Goal: Information Seeking & Learning: Learn about a topic

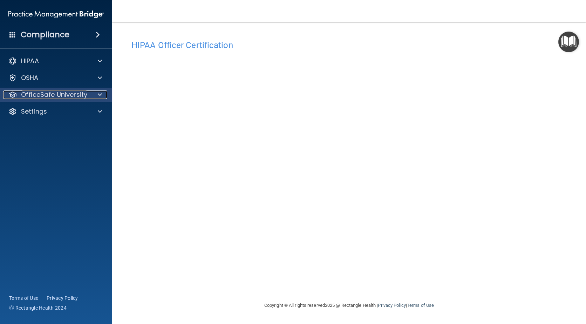
click at [22, 96] on p "OfficeSafe University" at bounding box center [54, 94] width 66 height 8
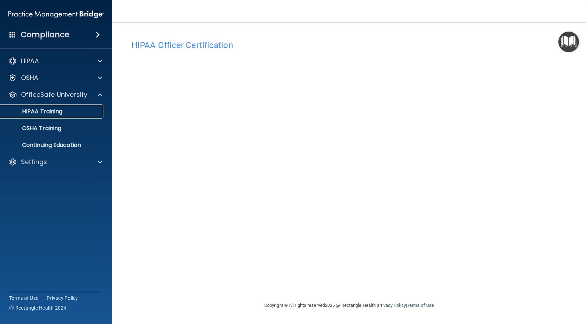
click at [28, 111] on p "HIPAA Training" at bounding box center [34, 111] width 58 height 7
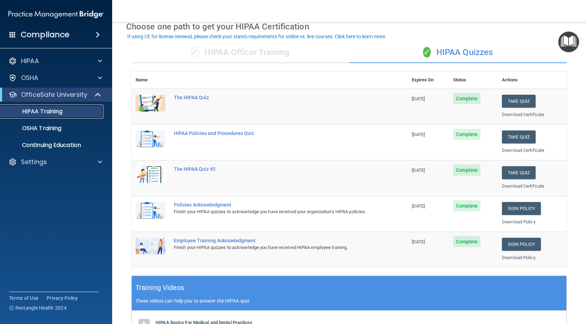
scroll to position [35, 0]
click at [513, 208] on link "Sign Policy" at bounding box center [521, 208] width 39 height 13
click at [522, 242] on link "Sign Policy" at bounding box center [521, 243] width 39 height 13
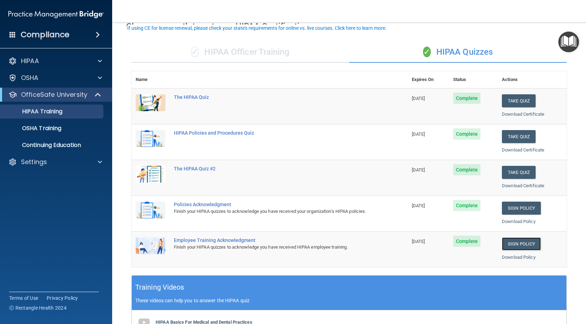
scroll to position [70, 0]
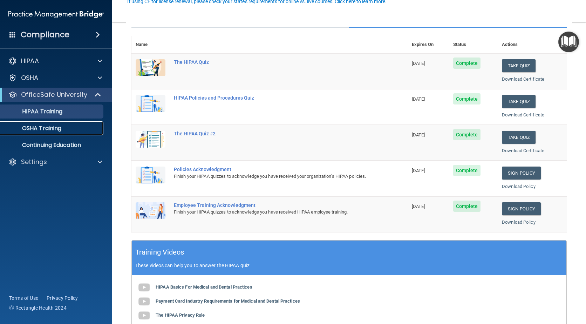
click at [61, 128] on p "OSHA Training" at bounding box center [33, 128] width 57 height 7
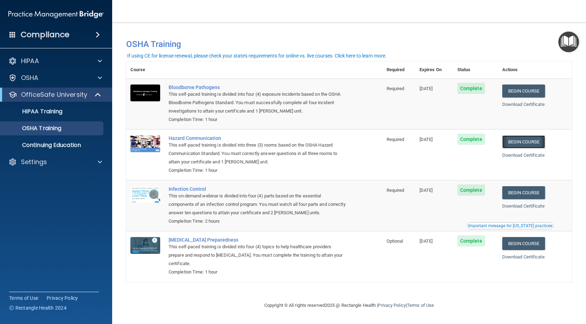
click at [533, 139] on link "Begin Course" at bounding box center [524, 141] width 43 height 13
click at [525, 140] on link "Begin Course" at bounding box center [524, 141] width 43 height 13
click at [526, 193] on link "Begin Course" at bounding box center [524, 192] width 43 height 13
click at [41, 106] on link "HIPAA Training" at bounding box center [48, 112] width 110 height 14
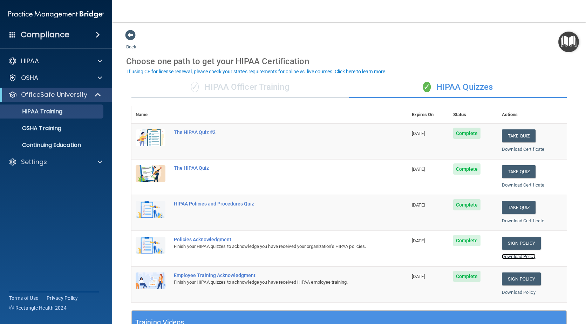
click at [512, 255] on link "Download Policy" at bounding box center [519, 256] width 34 height 5
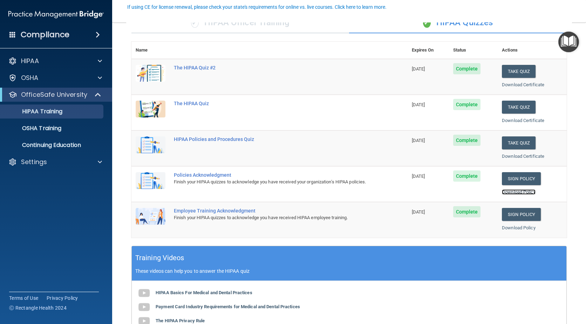
scroll to position [70, 0]
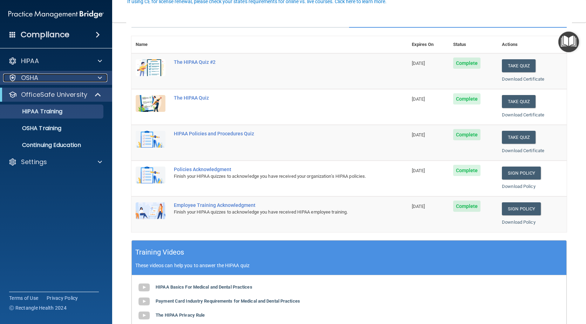
click at [31, 74] on p "OSHA" at bounding box center [30, 78] width 18 height 8
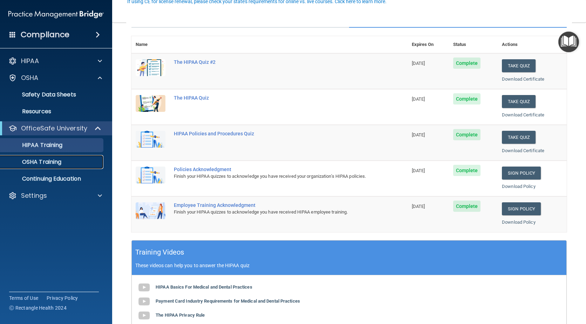
click at [36, 160] on p "OSHA Training" at bounding box center [33, 162] width 57 height 7
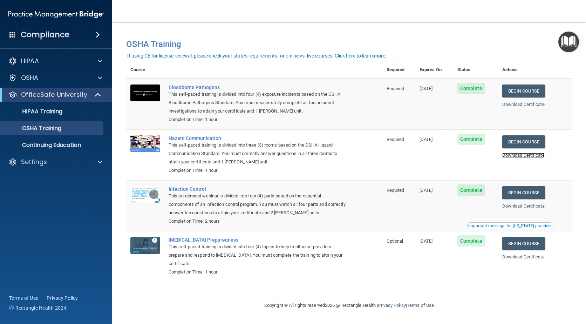
click at [523, 154] on link "Download Certificate" at bounding box center [524, 155] width 42 height 5
click at [516, 206] on link "Download Certificate" at bounding box center [524, 205] width 42 height 5
click at [524, 104] on link "Download Certificate" at bounding box center [524, 104] width 42 height 5
click at [516, 257] on link "Download Certificate" at bounding box center [524, 256] width 42 height 5
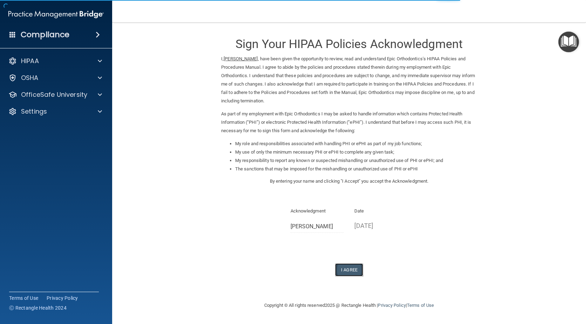
click at [353, 268] on button "I Agree" at bounding box center [349, 269] width 28 height 13
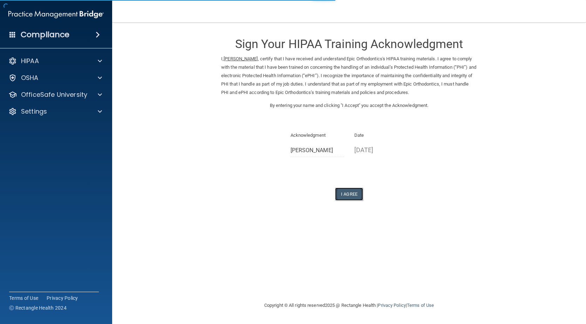
drag, startPoint x: 345, startPoint y: 194, endPoint x: 315, endPoint y: 216, distance: 37.7
click at [346, 194] on button "I Agree" at bounding box center [349, 194] width 28 height 13
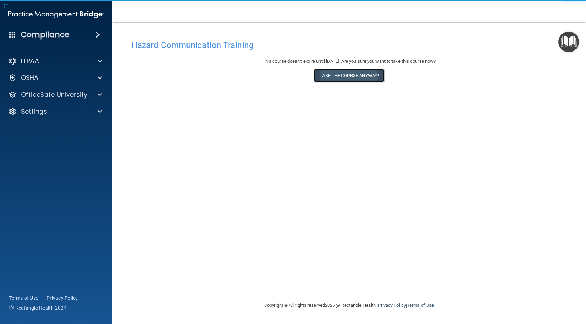
click at [323, 75] on button "Take the course anyway!" at bounding box center [349, 75] width 70 height 13
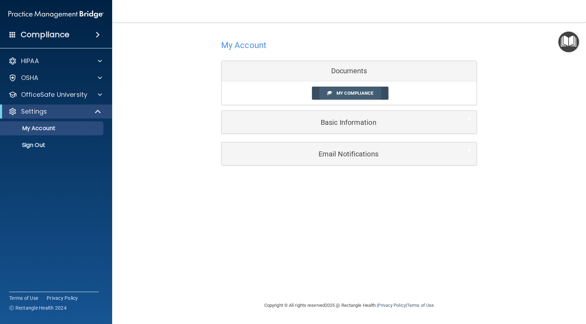
click at [332, 93] on link "My Compliance" at bounding box center [350, 93] width 77 height 13
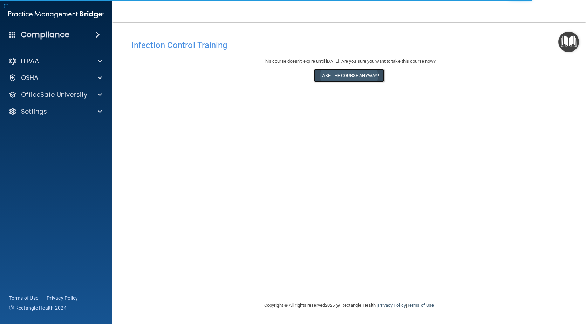
click at [348, 73] on button "Take the course anyway!" at bounding box center [349, 75] width 70 height 13
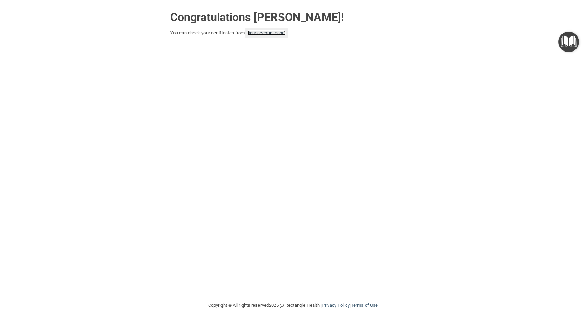
click at [276, 34] on link "your account page!" at bounding box center [267, 32] width 38 height 5
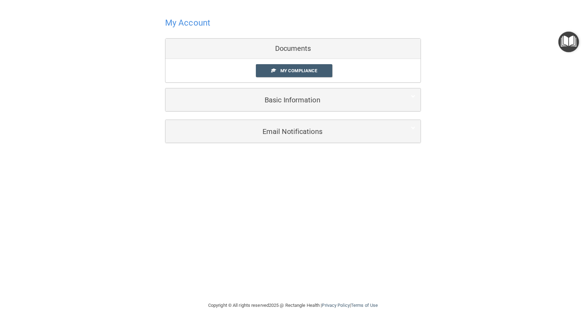
click at [191, 48] on div "Documents" at bounding box center [293, 49] width 255 height 20
